Goal: Find specific page/section: Find specific page/section

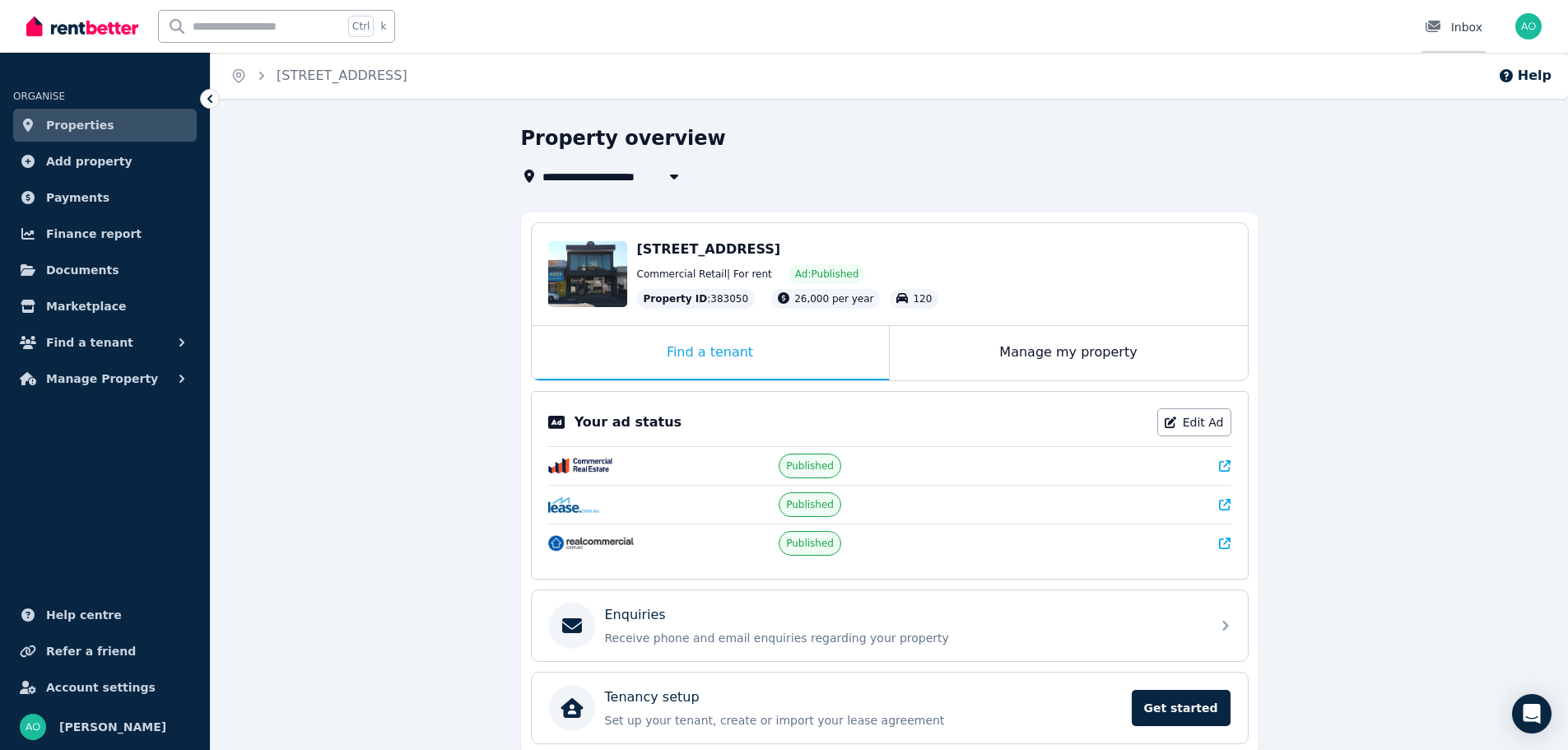
click at [1467, 28] on div "Inbox" at bounding box center [1454, 27] width 58 height 17
